Goal: Information Seeking & Learning: Find specific fact

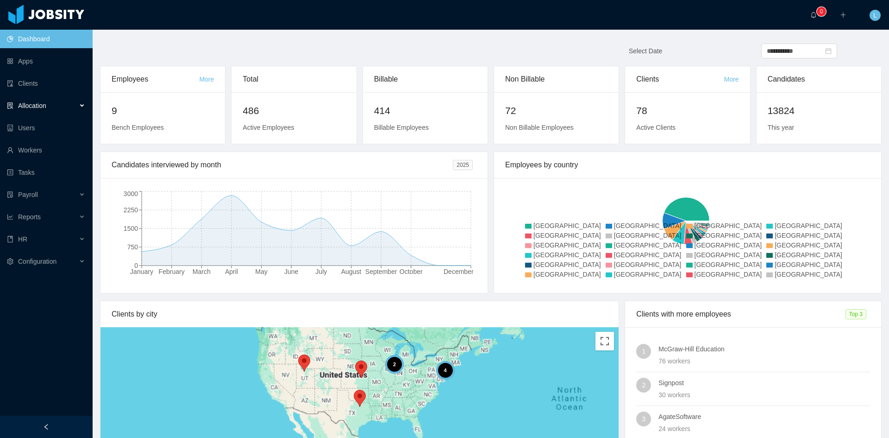
click at [55, 107] on div "Allocation" at bounding box center [46, 105] width 93 height 19
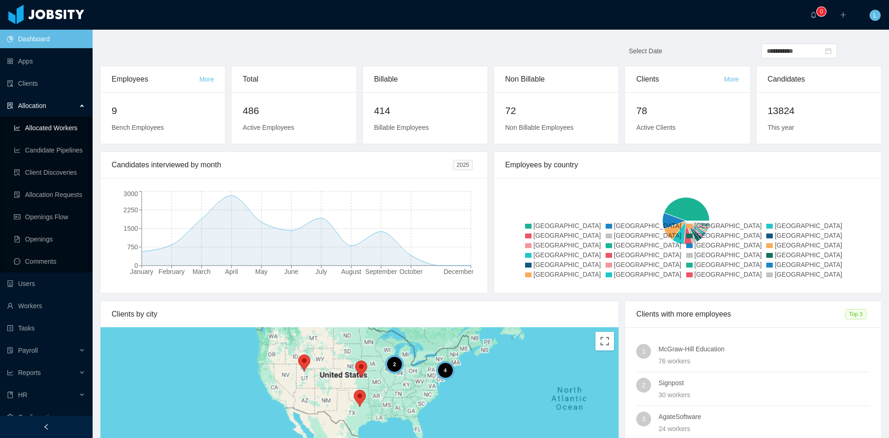
click at [61, 126] on link "Allocated Workers" at bounding box center [49, 128] width 71 height 19
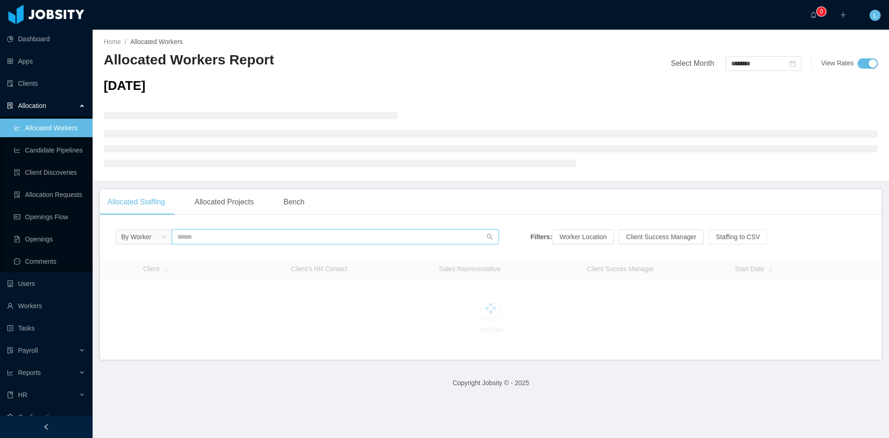
click at [208, 240] on input "text" at bounding box center [335, 236] width 327 height 15
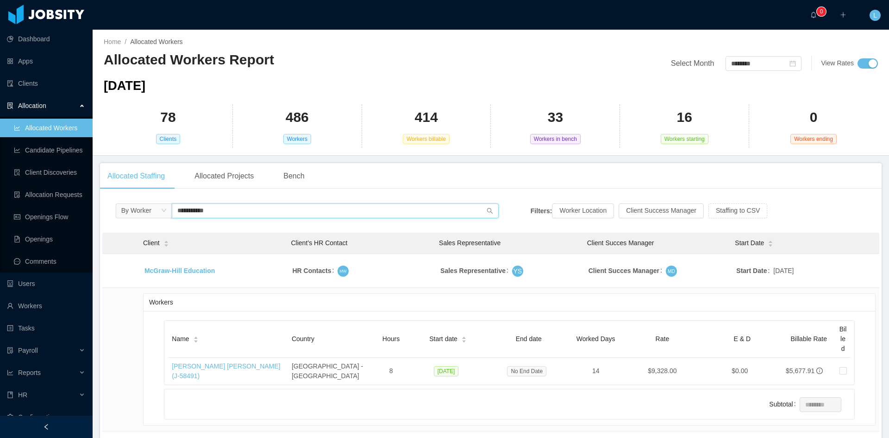
scroll to position [46, 0]
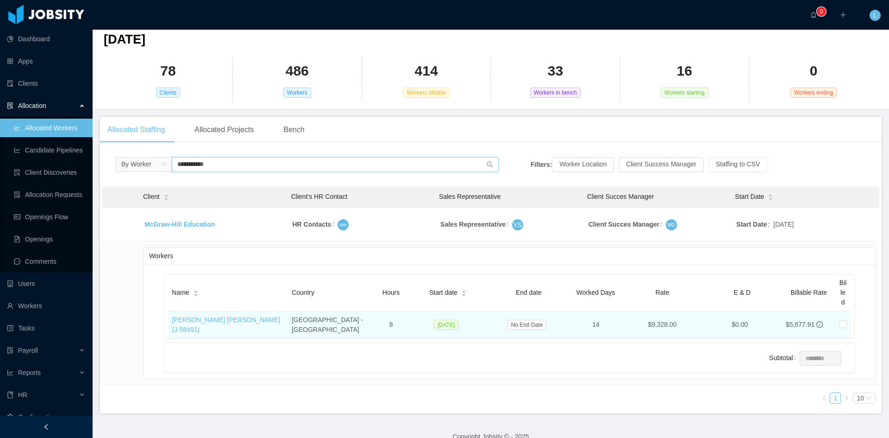
type input "**********"
click at [255, 315] on td "[PERSON_NAME] [PERSON_NAME] (J- 58491 )" at bounding box center [228, 324] width 120 height 27
click at [258, 319] on link "[PERSON_NAME] [PERSON_NAME] (J- 58491 )" at bounding box center [226, 324] width 108 height 17
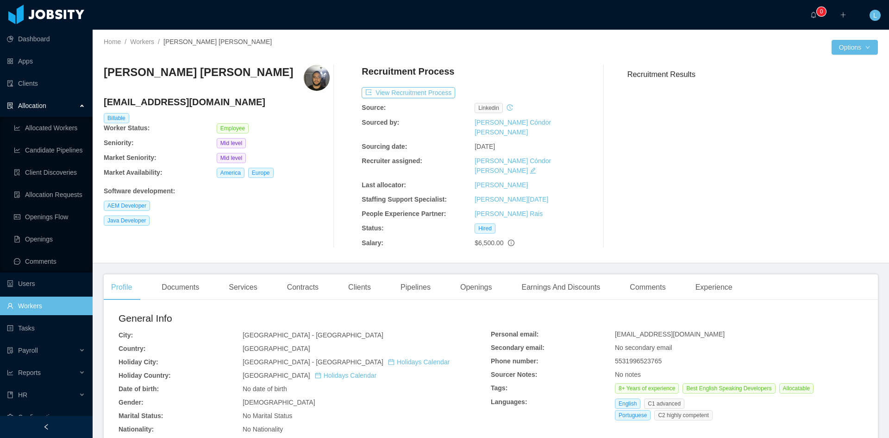
scroll to position [139, 0]
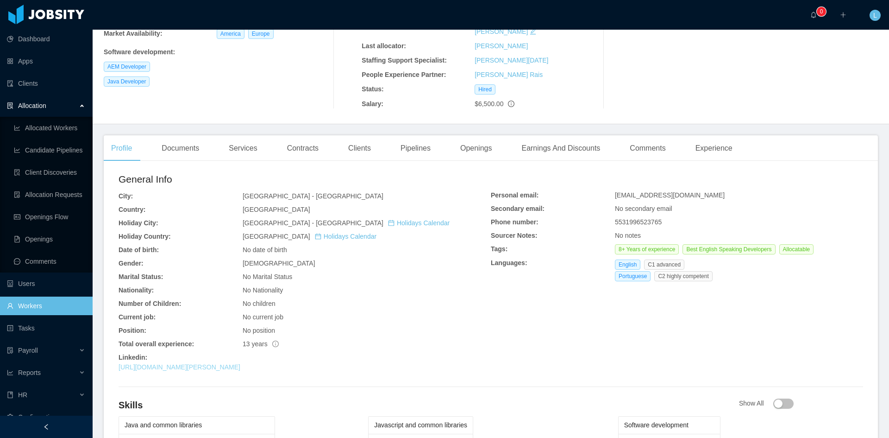
click at [224, 363] on link "[URL][DOMAIN_NAME][PERSON_NAME]" at bounding box center [180, 366] width 122 height 7
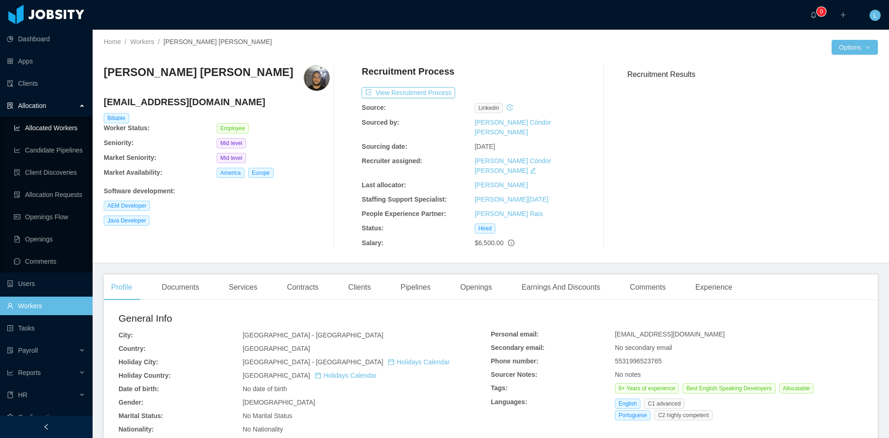
click at [45, 128] on link "Allocated Workers" at bounding box center [49, 128] width 71 height 19
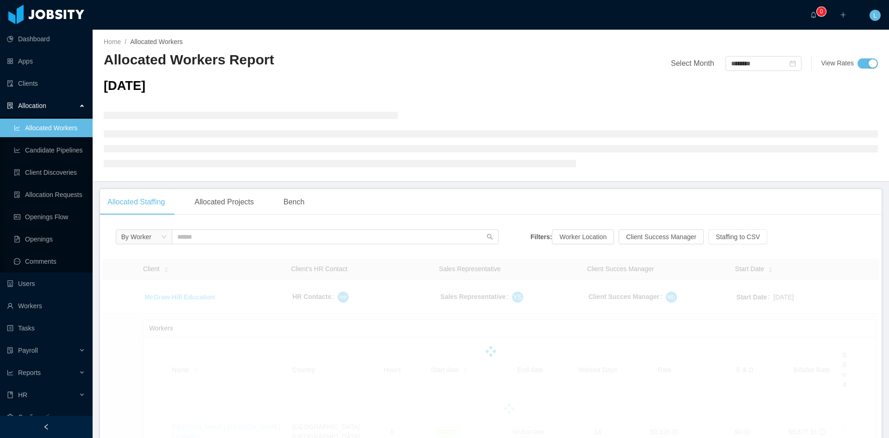
click at [233, 229] on div "By Worker Filters: Worker Location Client Success Manager Staffing to CSV Clien…" at bounding box center [491, 403] width 782 height 362
click at [235, 242] on input "text" at bounding box center [335, 236] width 327 height 15
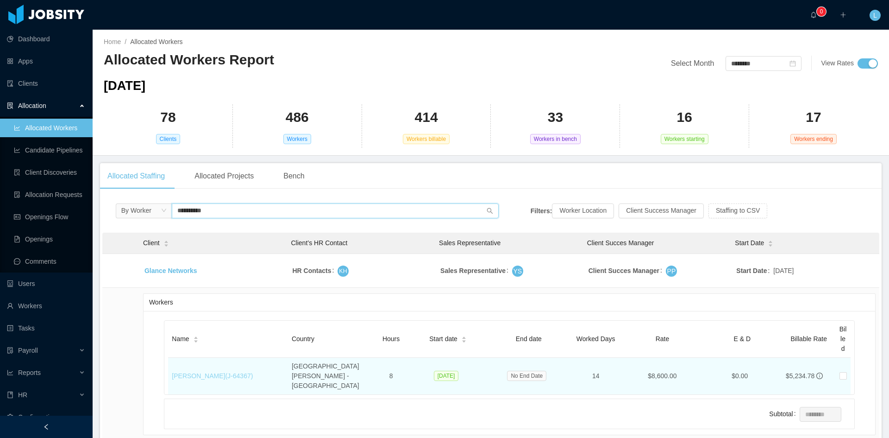
type input "**********"
click at [196, 372] on link "[PERSON_NAME] (J- 64367 )" at bounding box center [212, 375] width 81 height 7
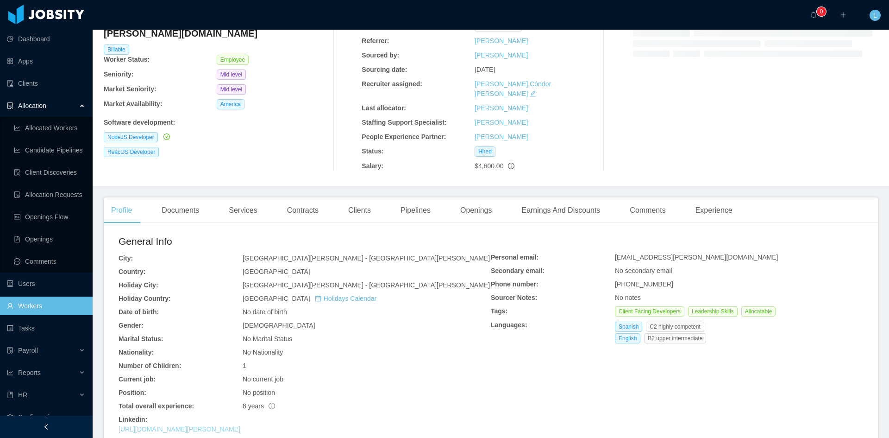
scroll to position [174, 0]
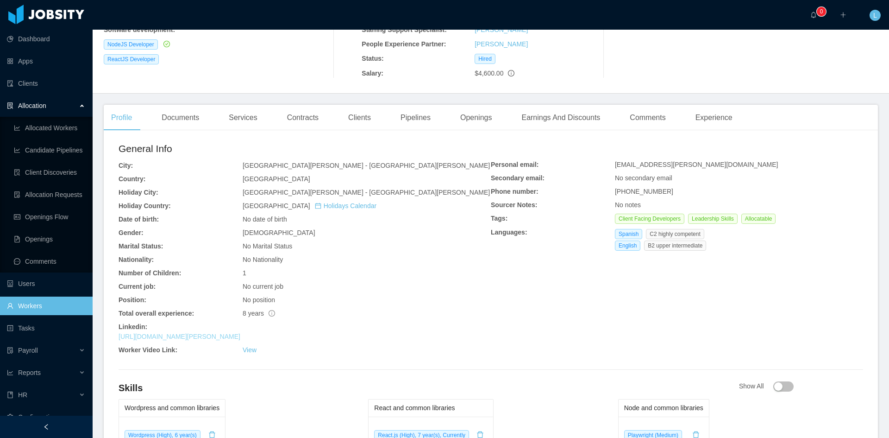
click at [197, 333] on link "[URL][DOMAIN_NAME][PERSON_NAME]" at bounding box center [180, 336] width 122 height 7
click at [61, 125] on link "Allocated Workers" at bounding box center [49, 128] width 71 height 19
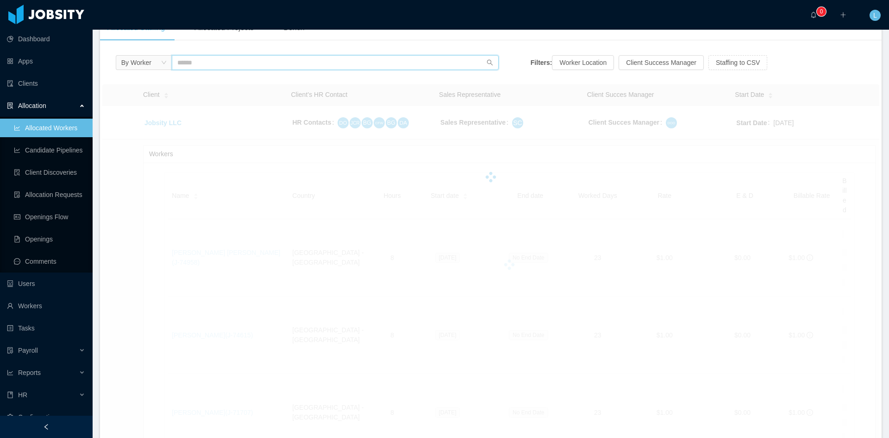
click at [217, 60] on input "text" at bounding box center [335, 62] width 327 height 15
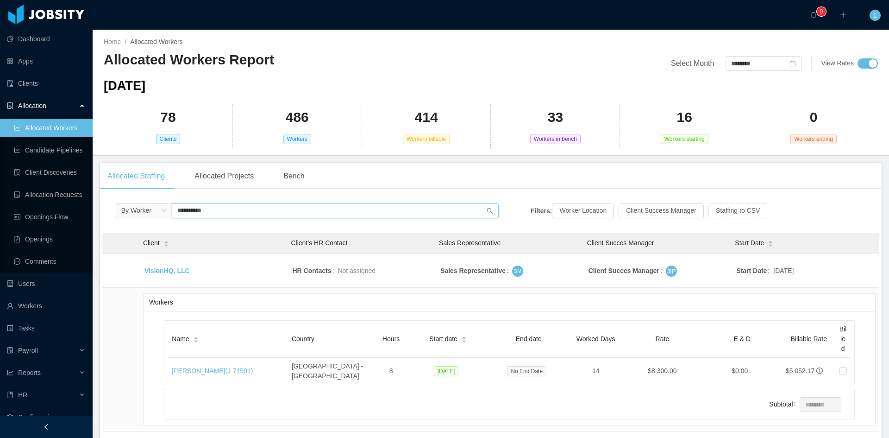
scroll to position [46, 0]
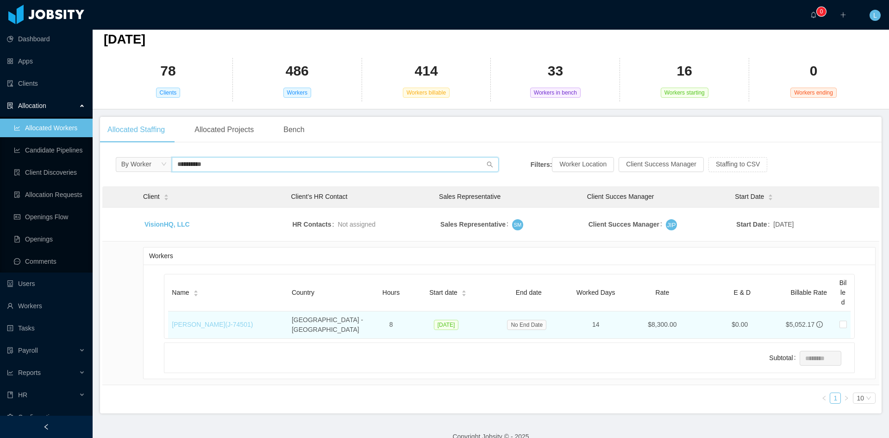
type input "**********"
click at [219, 320] on link "[PERSON_NAME] (J- 74501 )" at bounding box center [212, 323] width 81 height 7
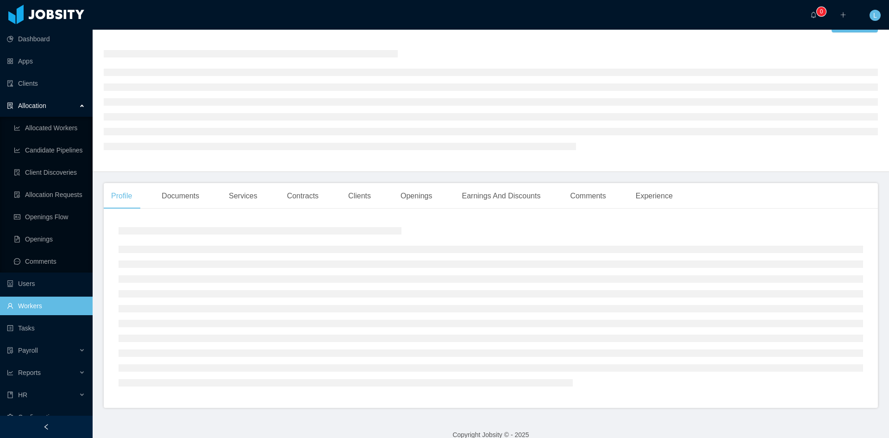
scroll to position [231, 0]
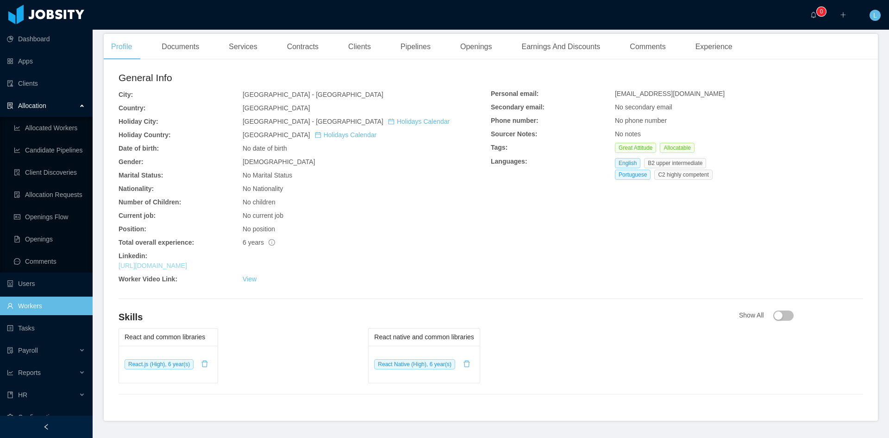
click at [187, 262] on link "[URL][DOMAIN_NAME]" at bounding box center [153, 265] width 69 height 7
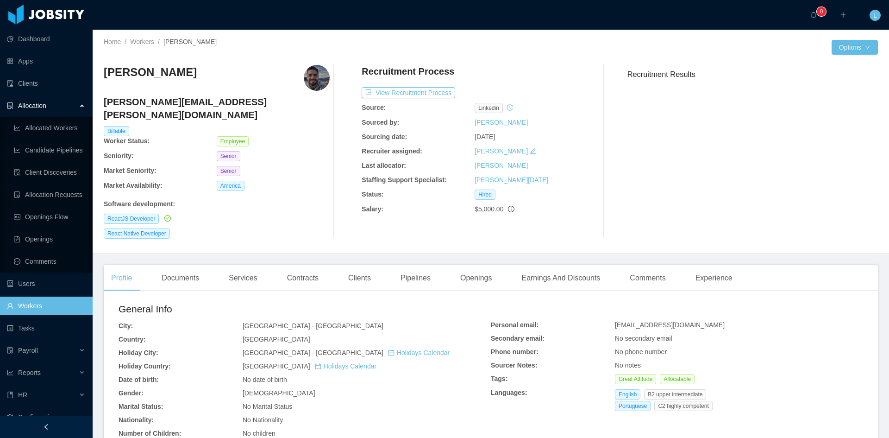
scroll to position [46, 0]
